Goal: Information Seeking & Learning: Learn about a topic

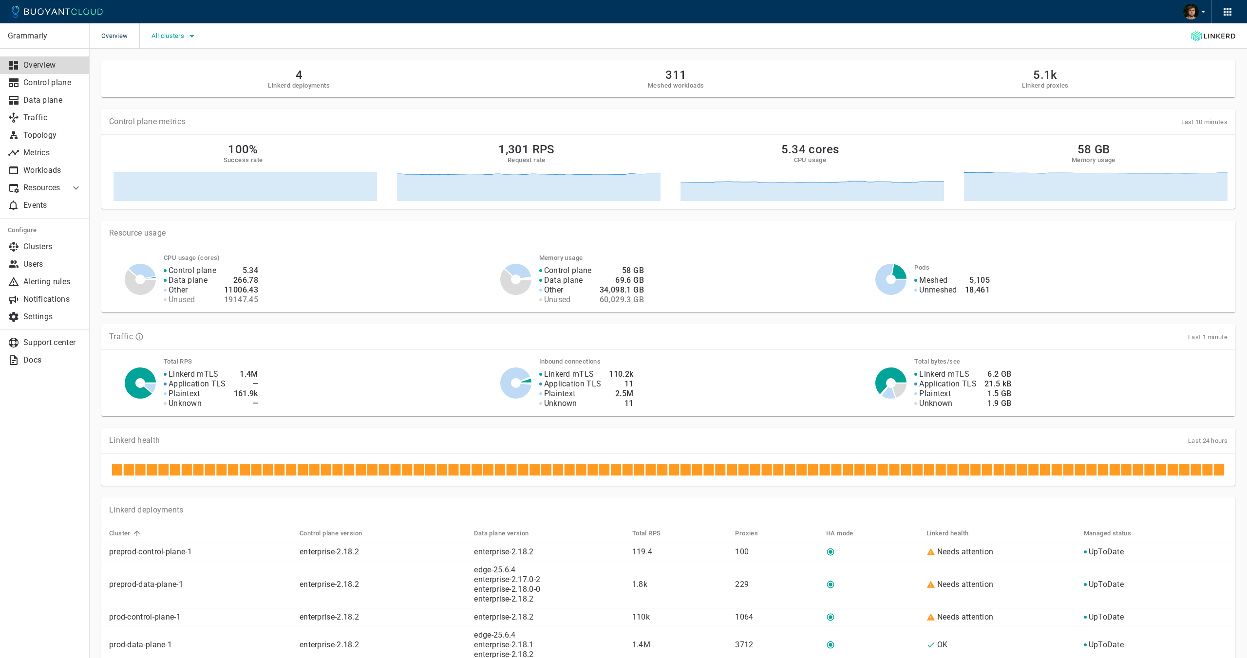
click at [169, 37] on span "All clusters" at bounding box center [168, 36] width 35 height 8
click at [175, 85] on span "prod-control-plane-1" at bounding box center [211, 85] width 72 height 10
click at [170, 85] on input "prod-control-plane-1" at bounding box center [165, 85] width 12 height 12
checkbox input "true"
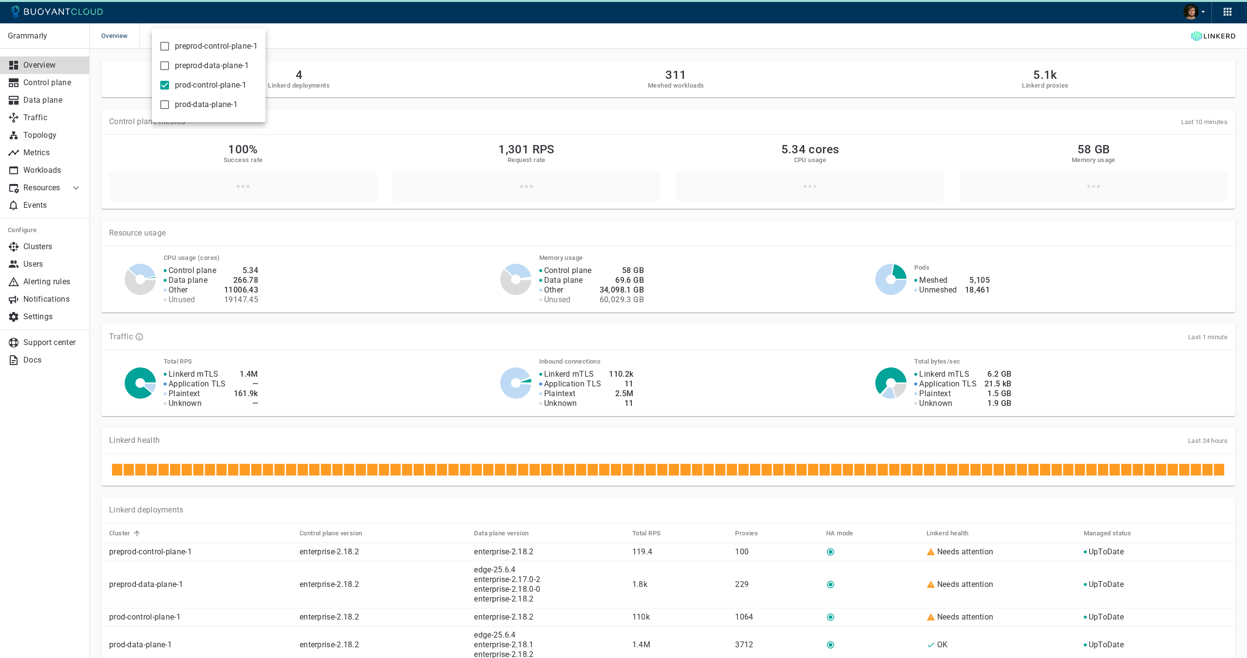
click at [357, 46] on div at bounding box center [623, 329] width 1247 height 658
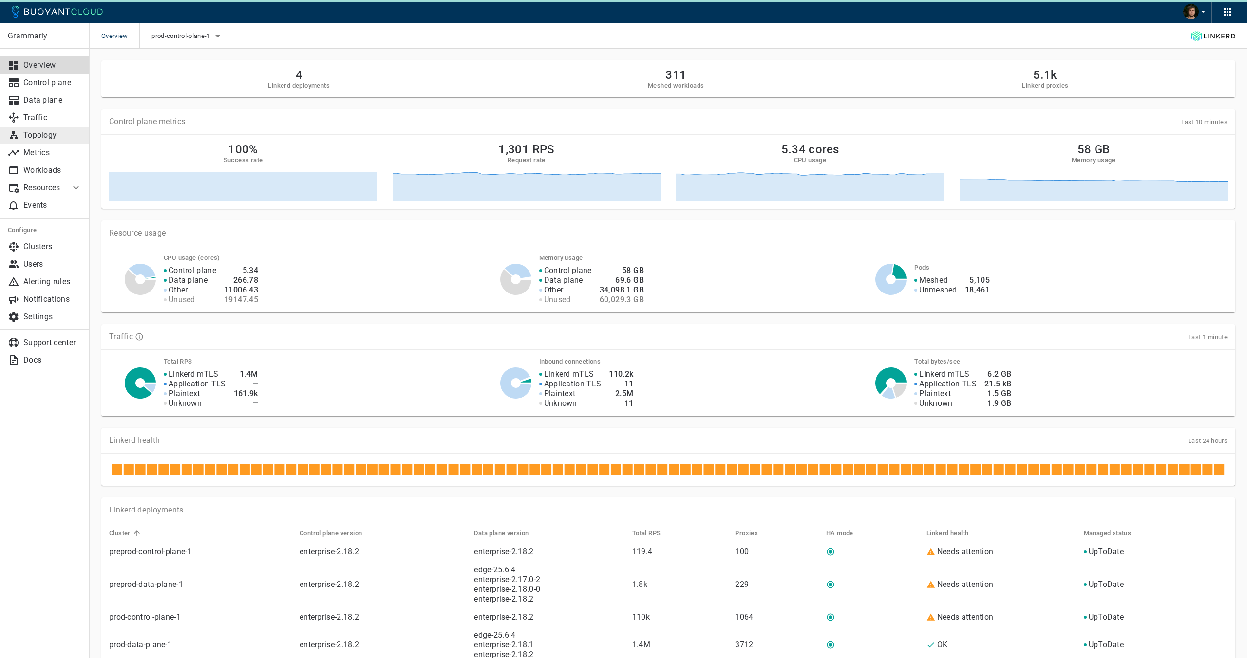
click at [43, 131] on p "Topology" at bounding box center [52, 136] width 58 height 10
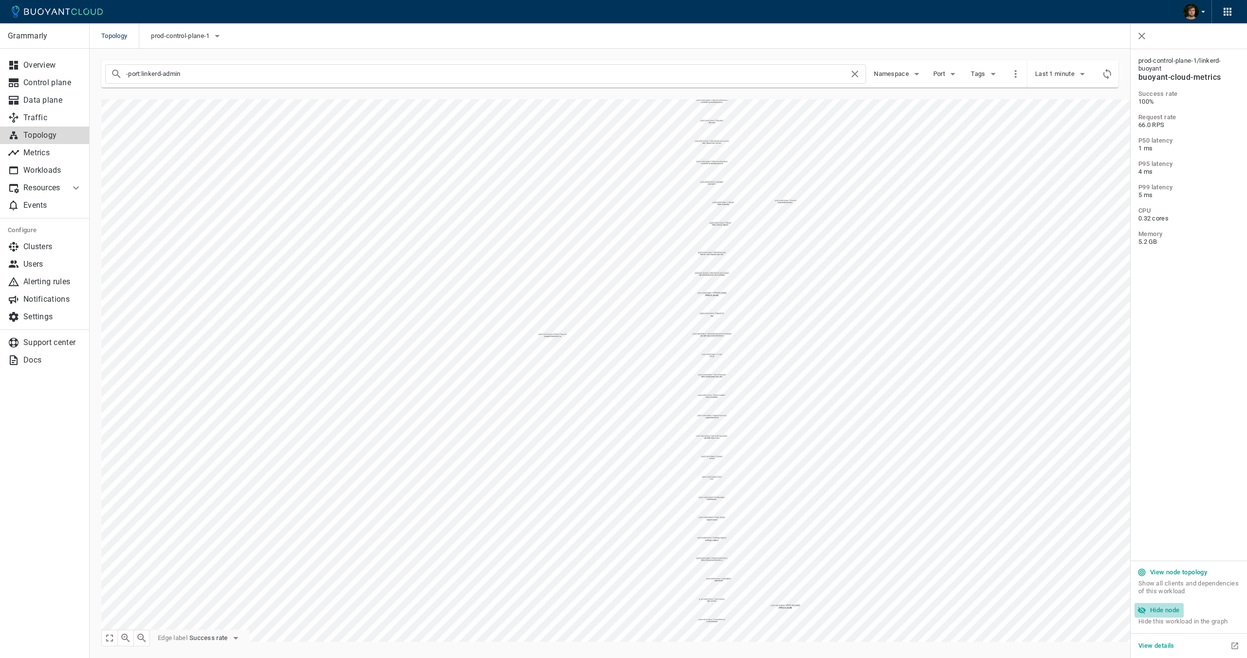
click at [1160, 617] on button "Hide node" at bounding box center [1158, 610] width 49 height 15
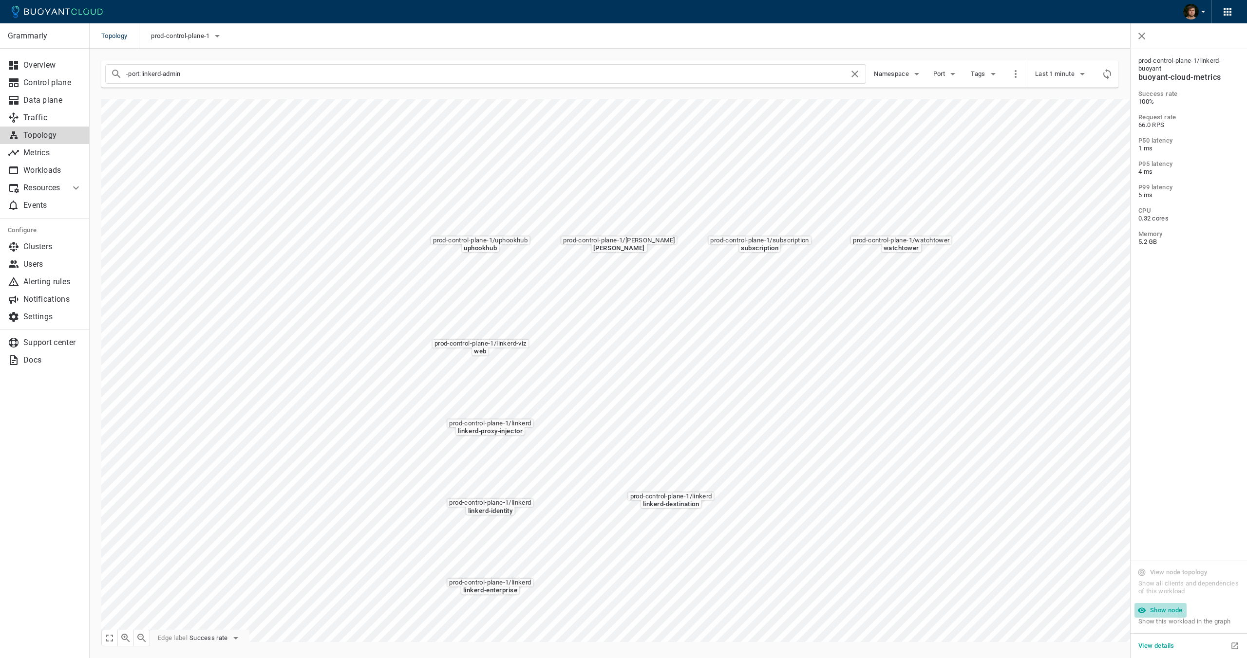
click at [1165, 603] on button "Show node" at bounding box center [1160, 610] width 52 height 15
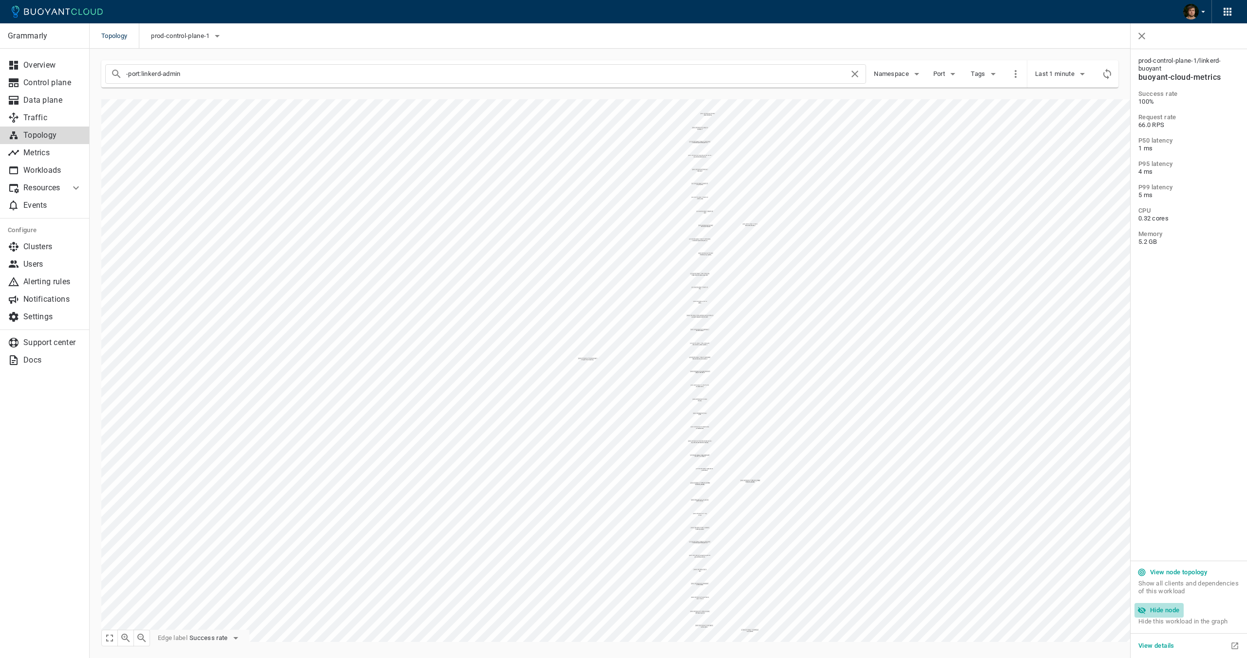
click at [1165, 606] on button "Hide node" at bounding box center [1158, 610] width 49 height 15
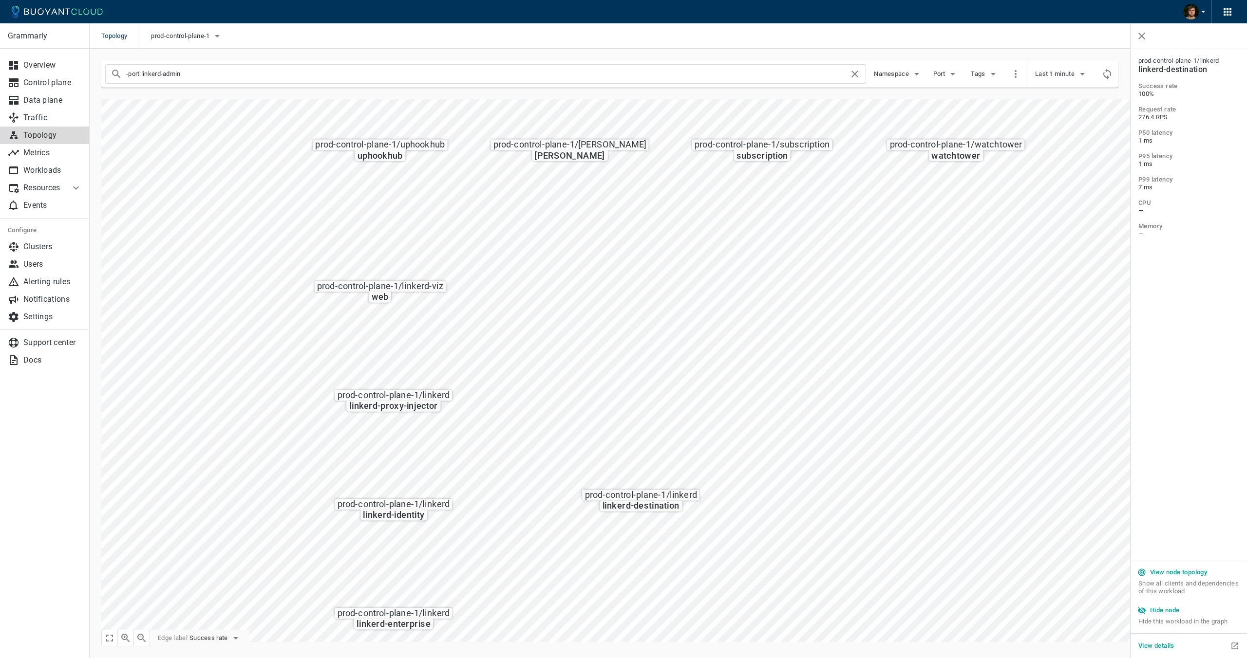
click at [1151, 609] on h5 "Hide node" at bounding box center [1165, 611] width 30 height 8
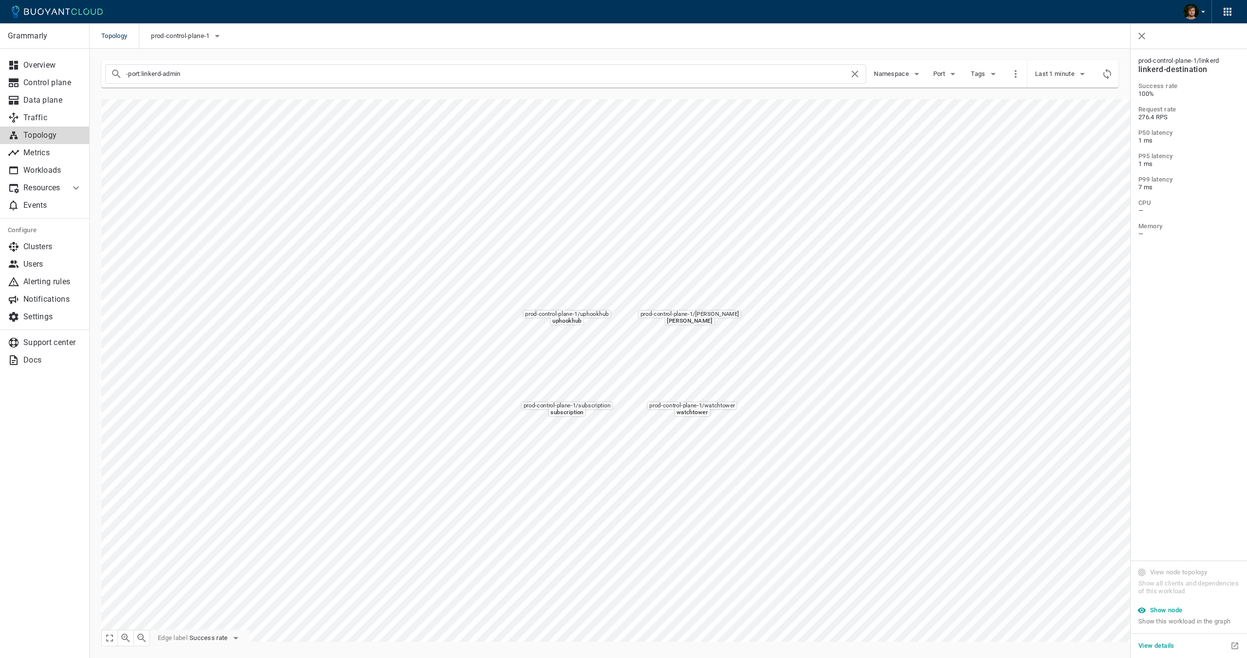
click at [202, 44] on div "prod-control-plane-1" at bounding box center [181, 35] width 84 height 25
click at [202, 38] on span "prod-control-plane-1" at bounding box center [181, 36] width 60 height 8
click at [191, 104] on span "prod-data-plane-1" at bounding box center [206, 105] width 63 height 10
click at [171, 104] on input "prod-data-plane-1" at bounding box center [165, 105] width 12 height 12
checkbox input "true"
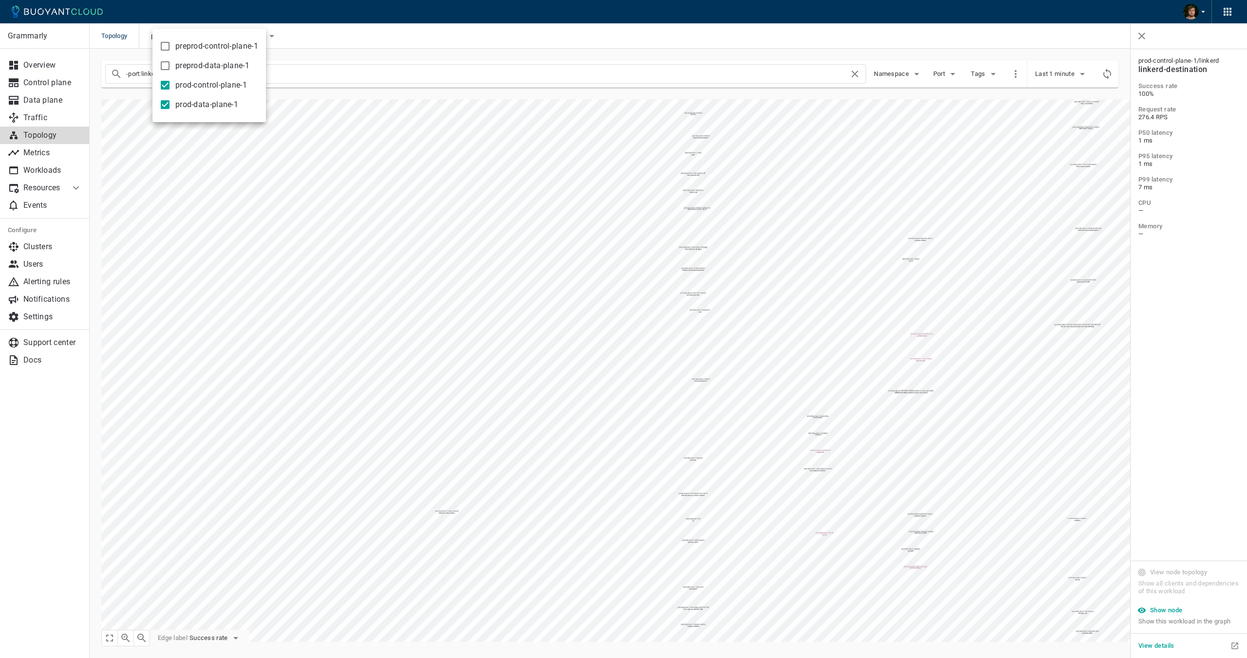
click at [237, 231] on div at bounding box center [623, 329] width 1247 height 658
click at [1165, 608] on h5 "Hide node" at bounding box center [1165, 611] width 30 height 8
click at [849, 658] on div "Grammarly Overview Control plane Data plane Traffic Topology Metrics Workloads …" at bounding box center [668, 353] width 1157 height 609
